Goal: Navigation & Orientation: Find specific page/section

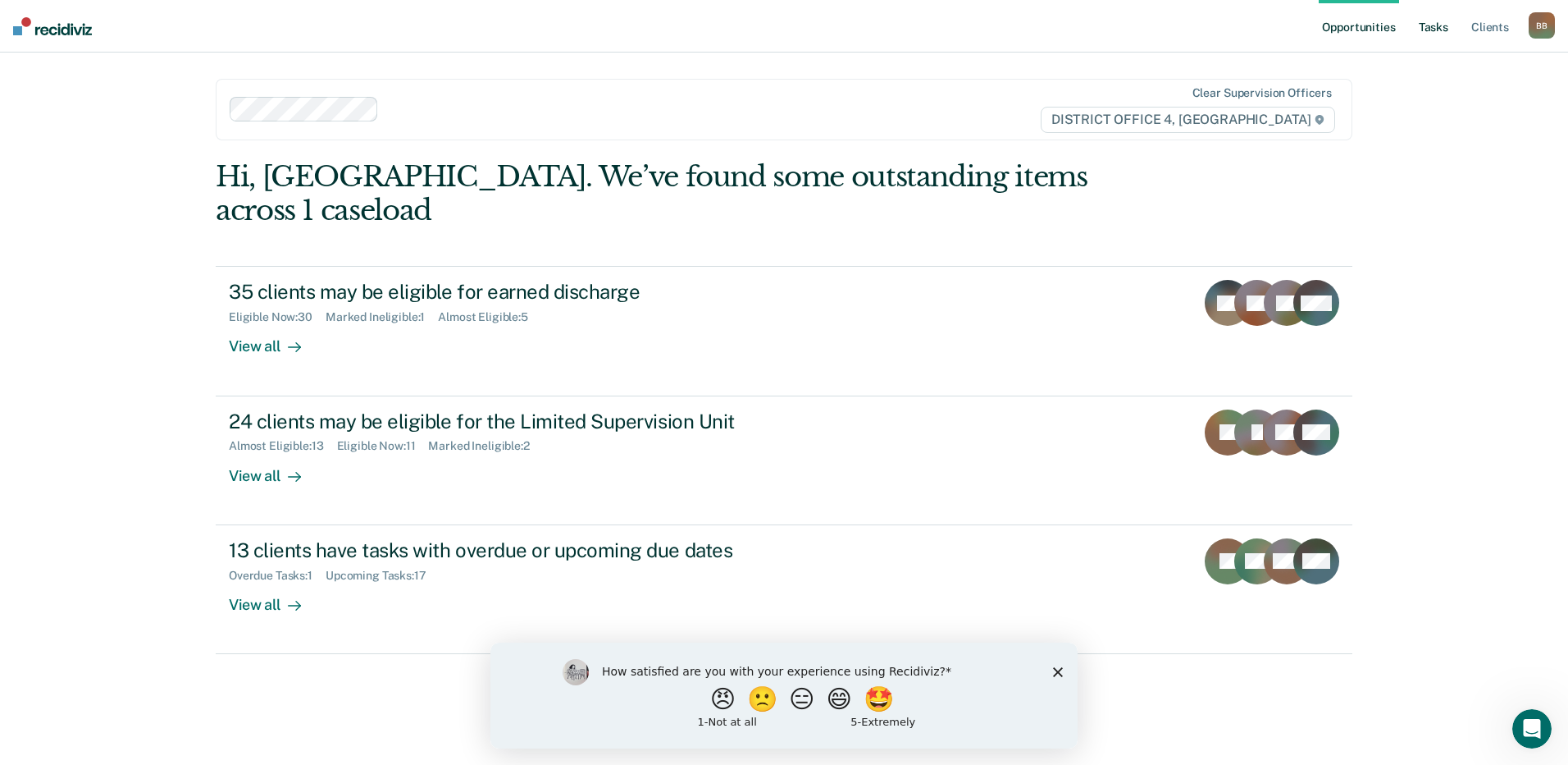
click at [1434, 24] on link "Tasks" at bounding box center [1433, 26] width 36 height 52
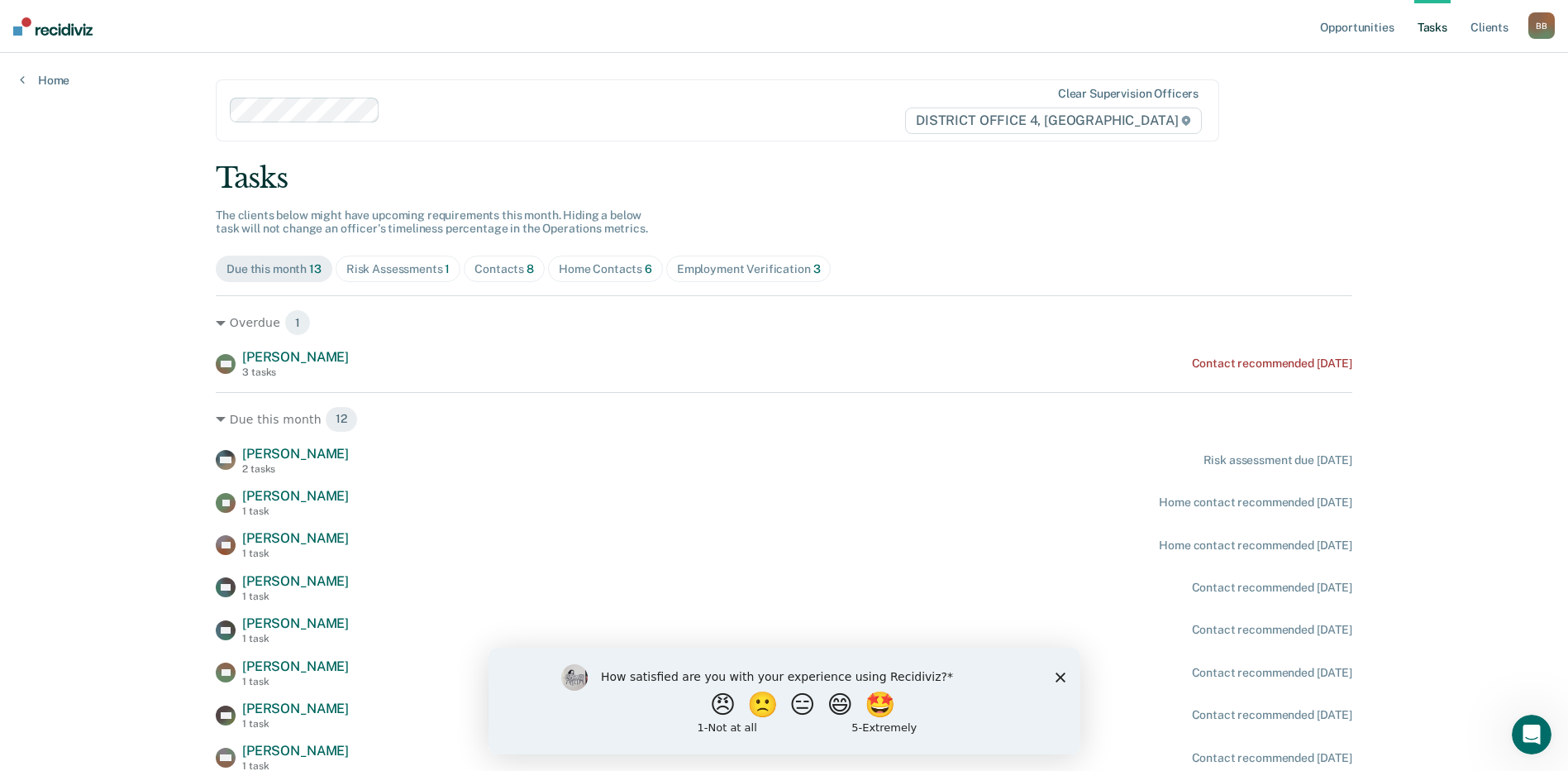
click at [603, 273] on div "Home Contacts 6" at bounding box center [605, 270] width 93 height 14
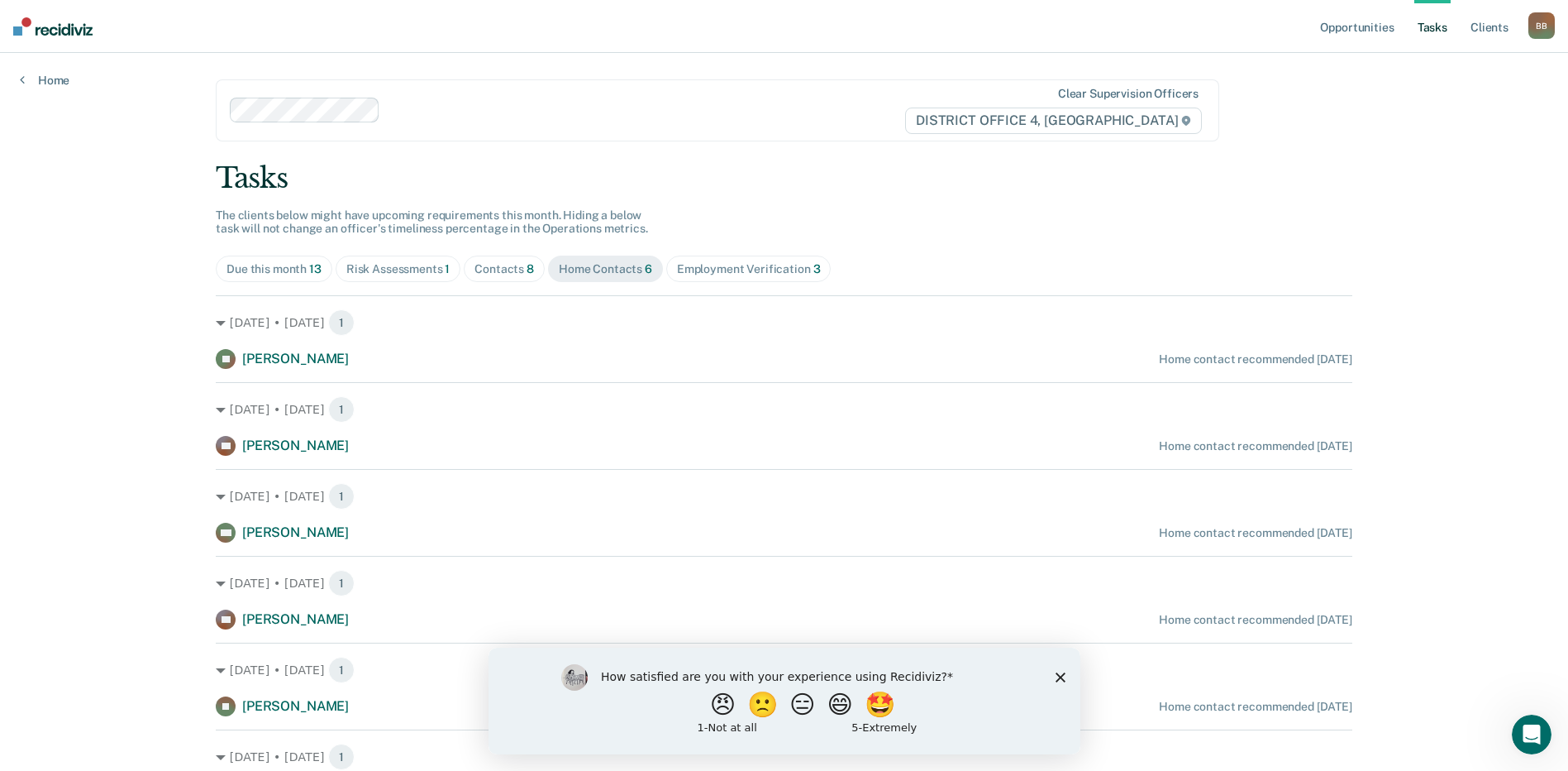
click at [710, 271] on div "Employment Verification 3" at bounding box center [748, 270] width 144 height 14
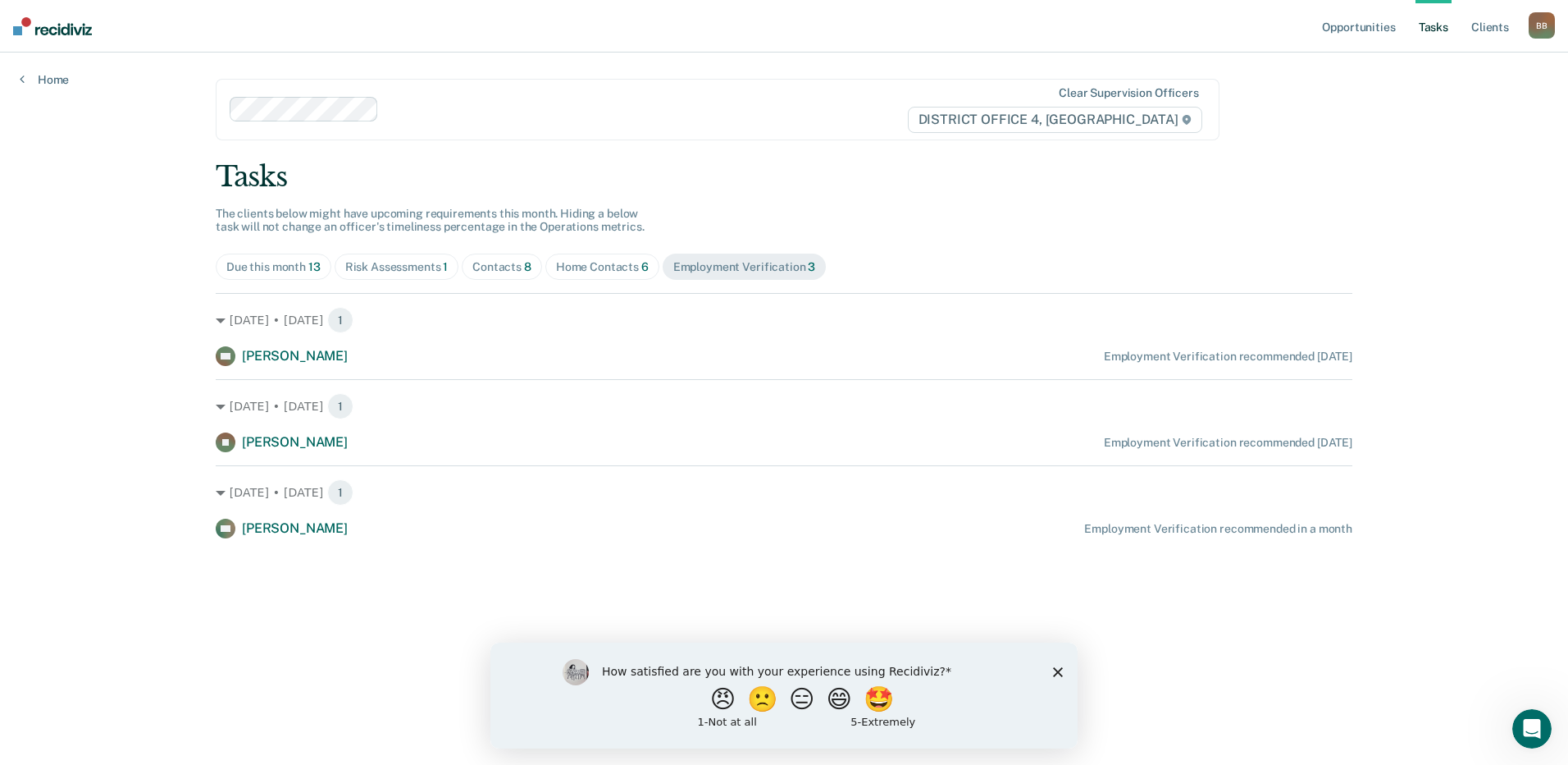
click at [618, 266] on div "Home Contacts 6" at bounding box center [603, 267] width 92 height 14
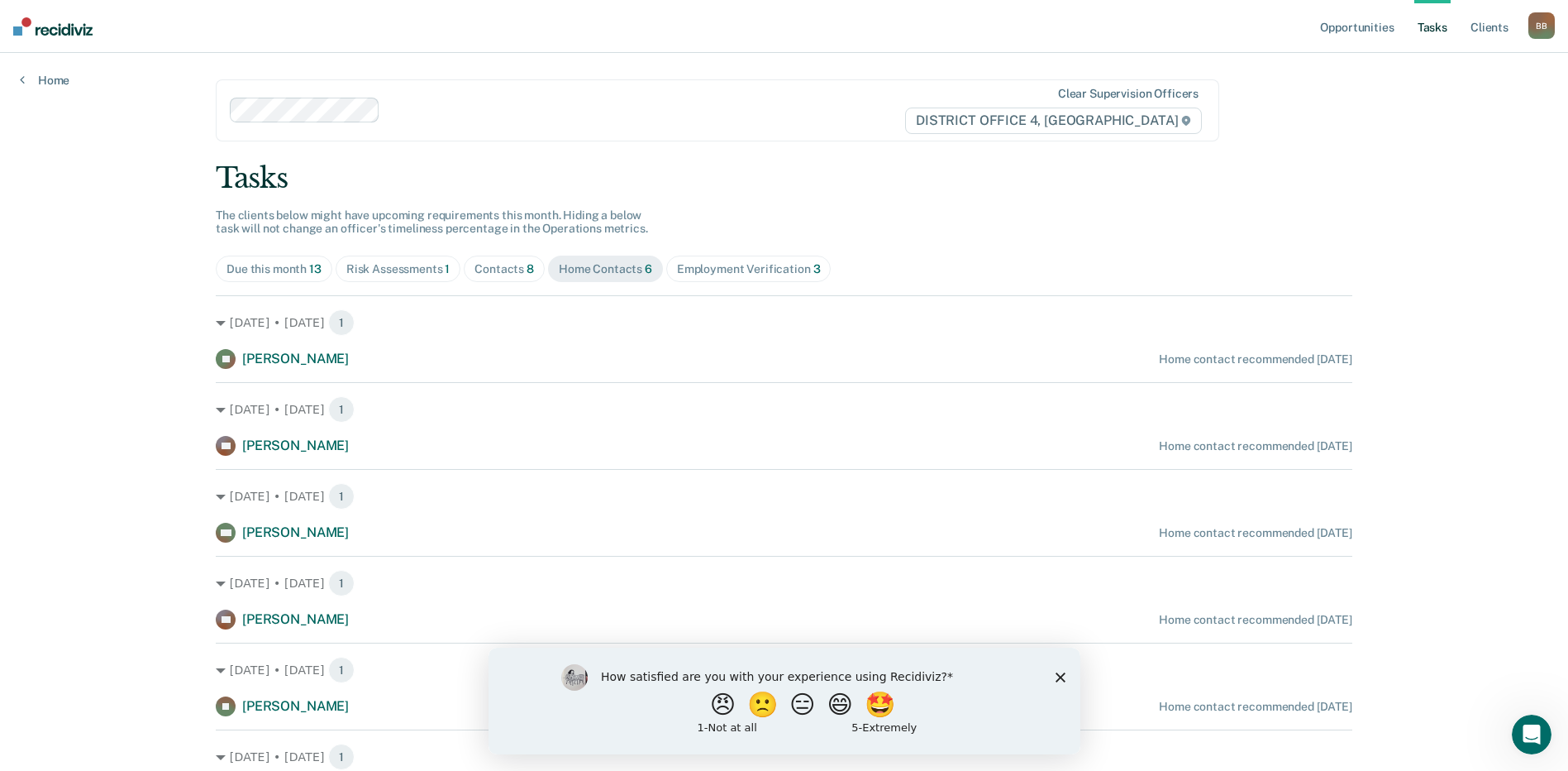
click at [489, 273] on div "Contacts 8" at bounding box center [504, 270] width 59 height 14
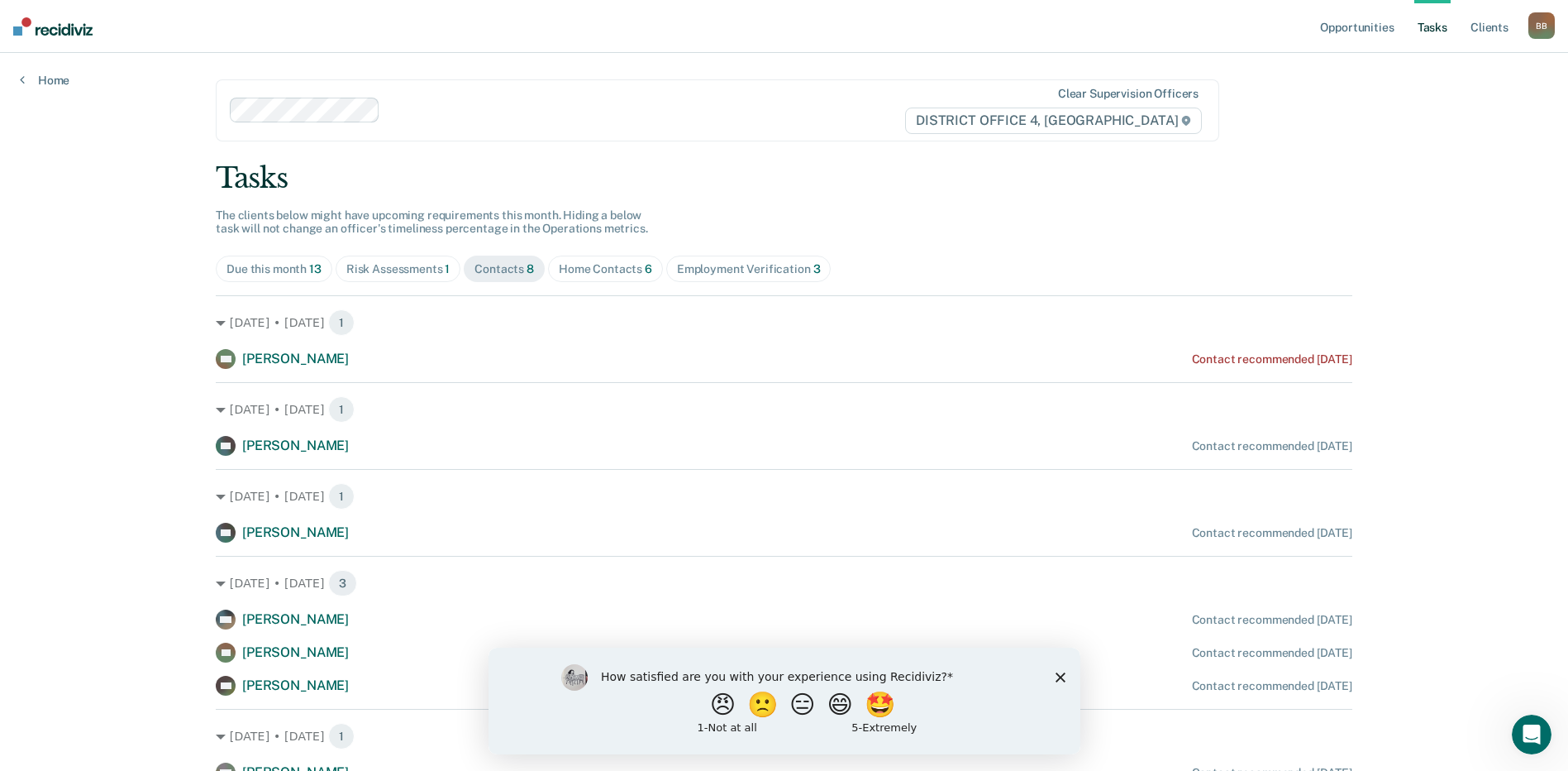
click at [281, 272] on div "Due this month 13" at bounding box center [274, 270] width 95 height 14
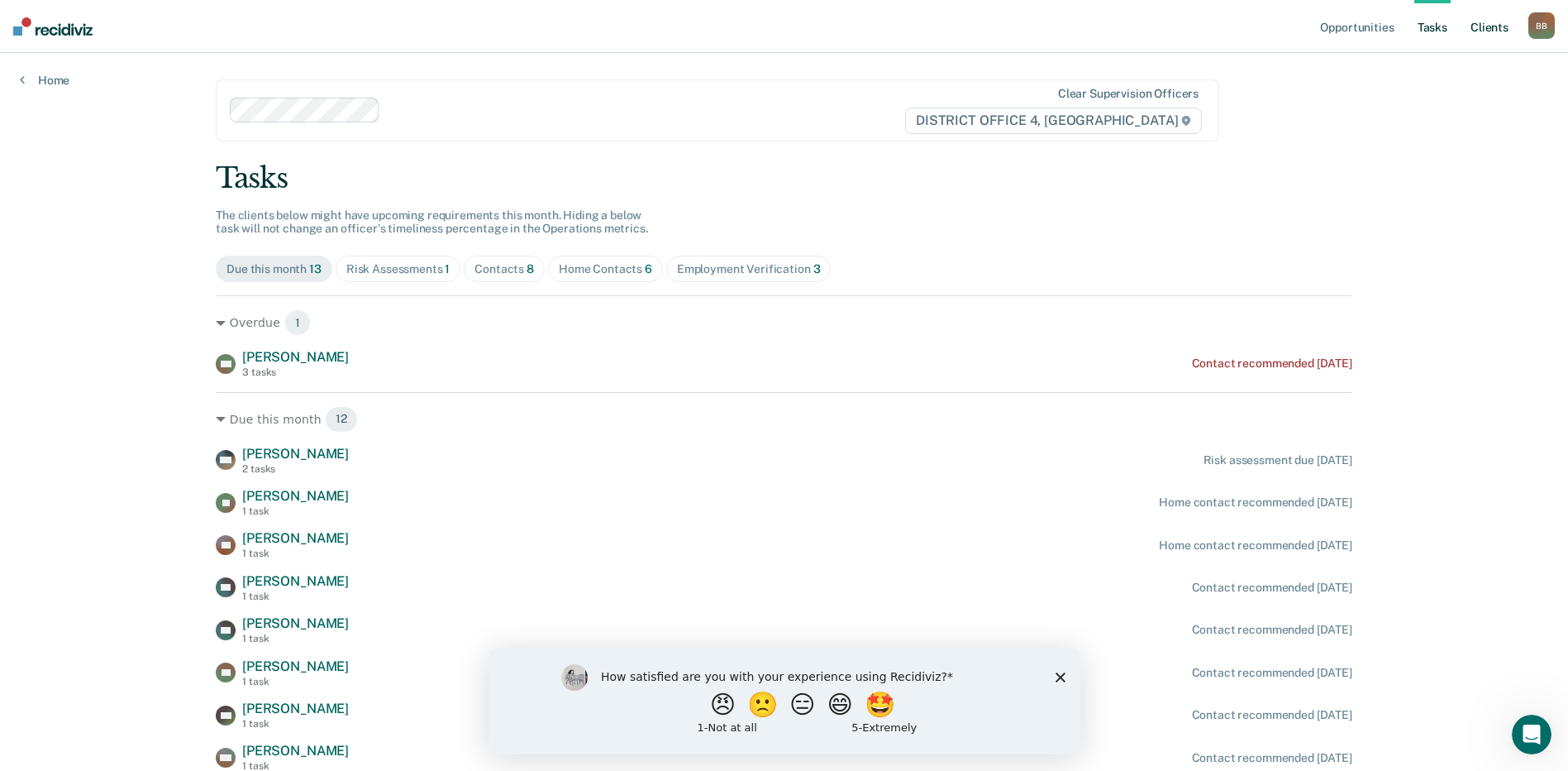
click at [1473, 36] on link "Client s" at bounding box center [1489, 26] width 45 height 53
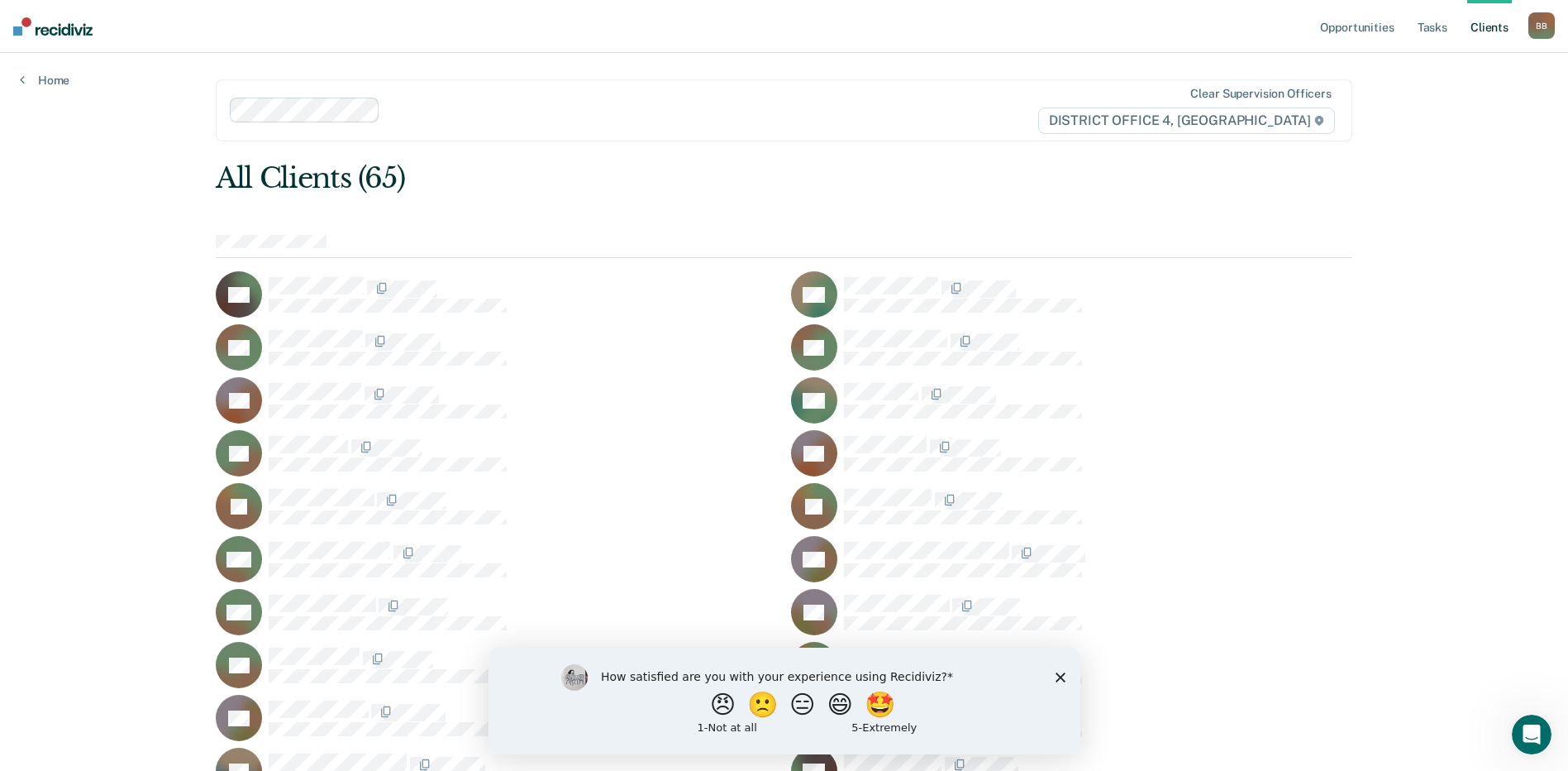
click at [1055, 676] on icon "Close survey" at bounding box center [1060, 677] width 10 height 10
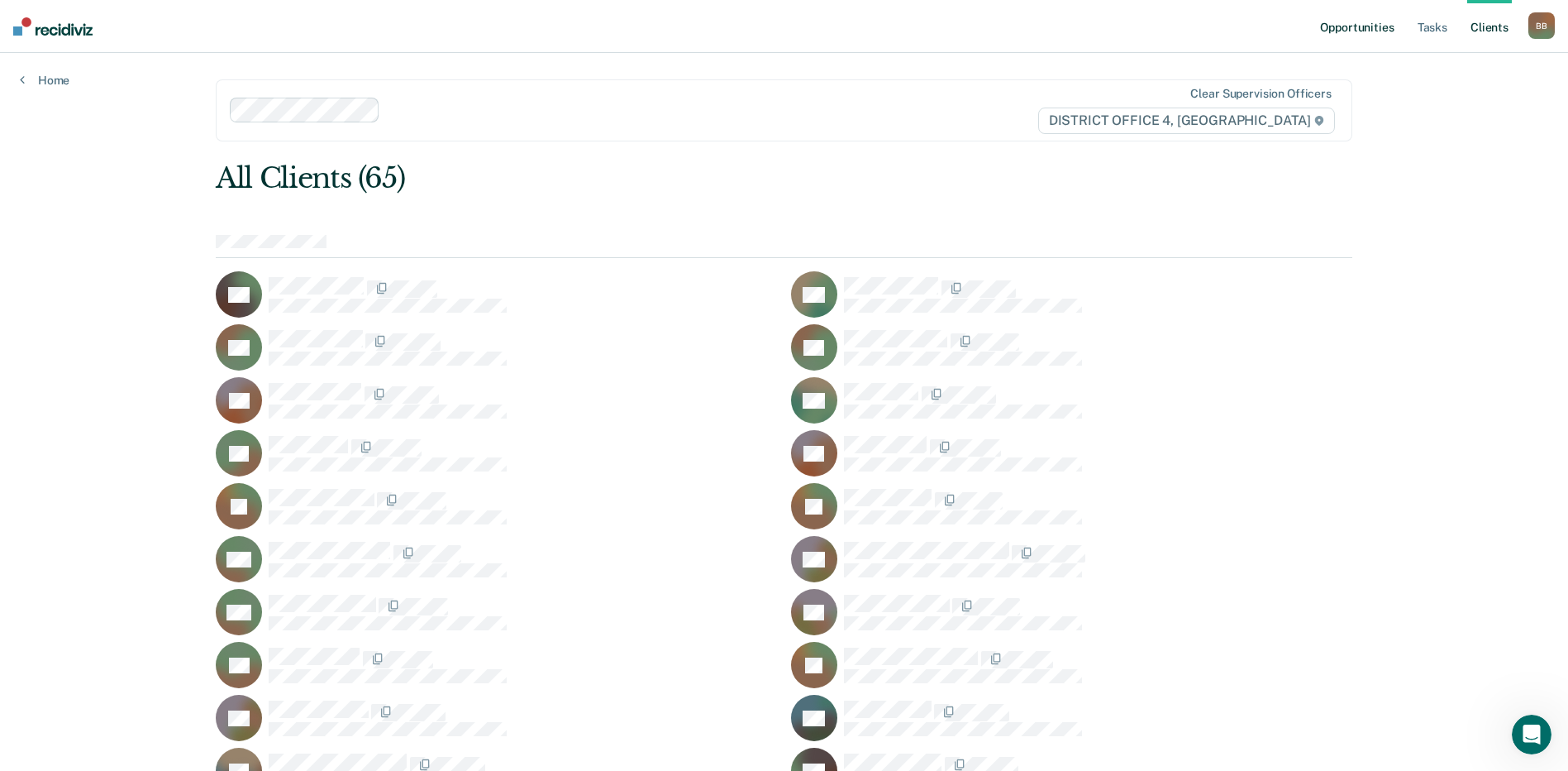
click at [1351, 33] on link "Opportunities" at bounding box center [1356, 26] width 80 height 53
